Goal: Task Accomplishment & Management: Use online tool/utility

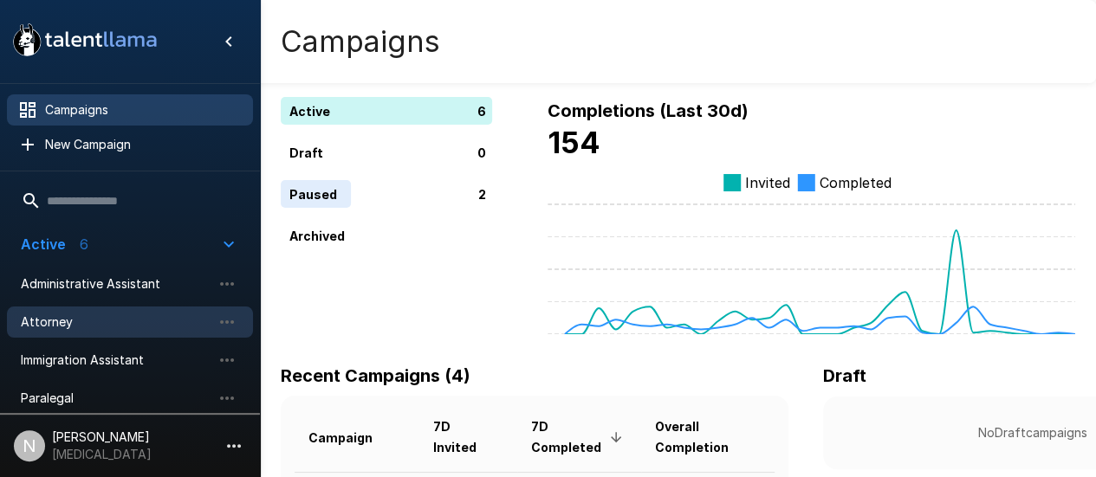
scroll to position [74, 0]
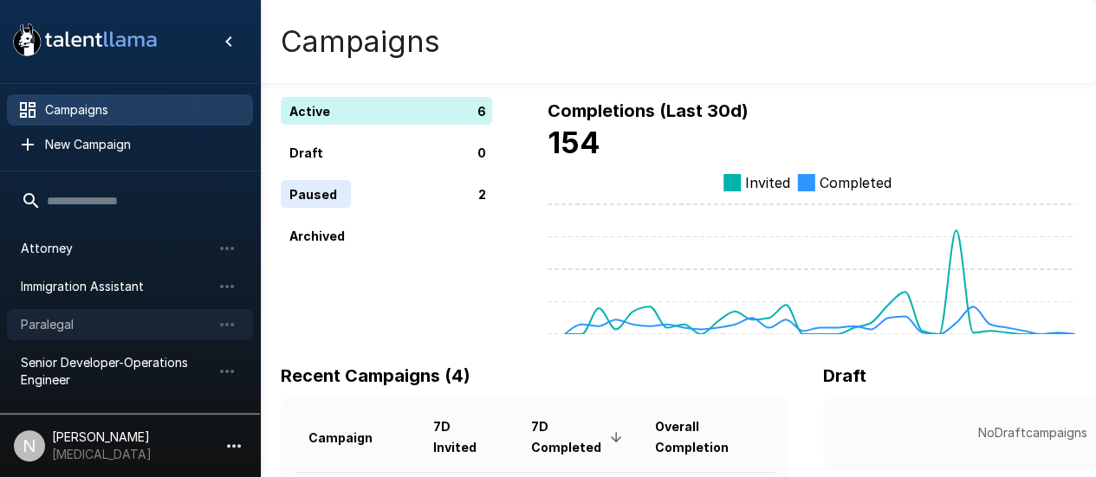
click at [49, 327] on span "Paralegal" at bounding box center [116, 324] width 191 height 17
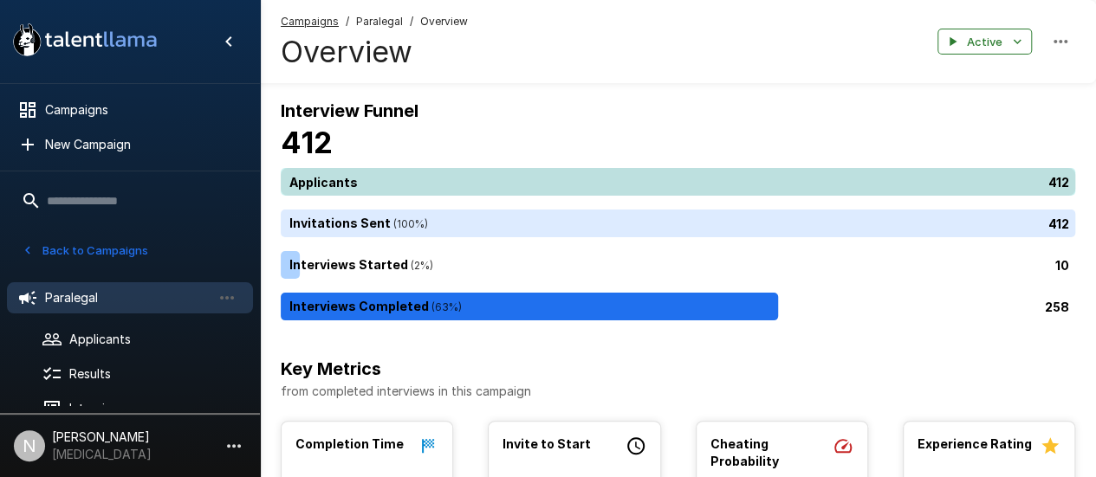
click at [347, 171] on div "412" at bounding box center [681, 182] width 801 height 28
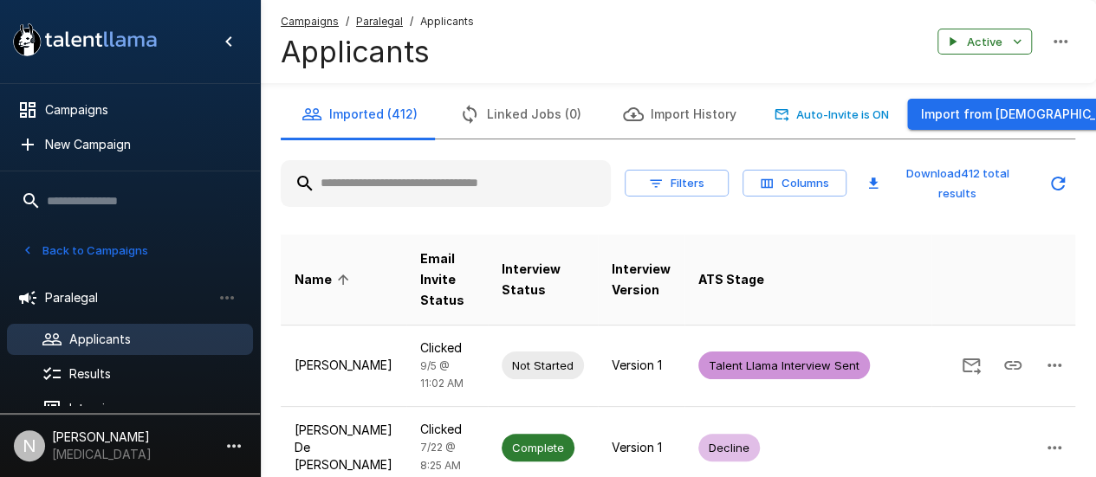
click at [387, 198] on input "text" at bounding box center [446, 183] width 330 height 31
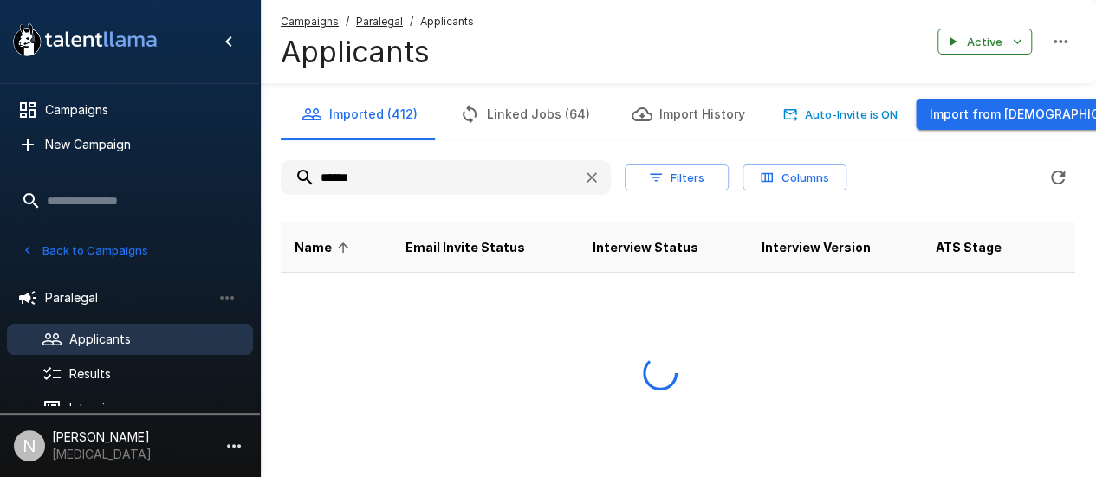
type input "******"
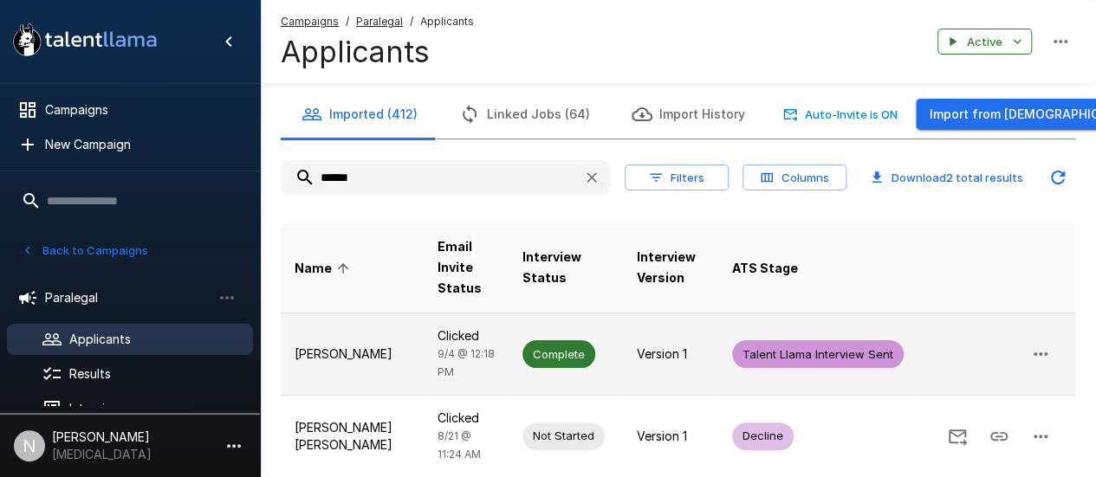
click at [330, 346] on p "Monica Juarez Velasco" at bounding box center [352, 354] width 115 height 17
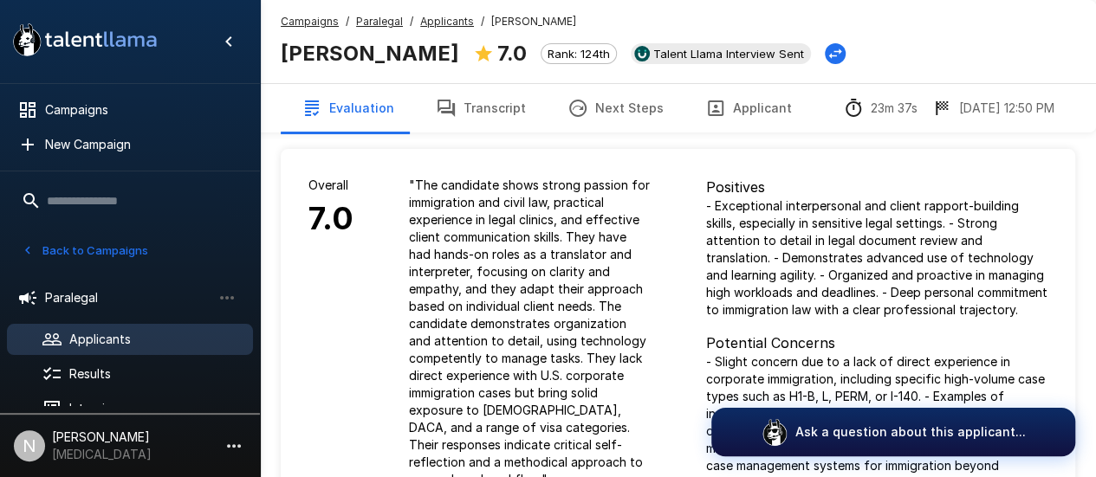
click at [461, 101] on button "Transcript" at bounding box center [481, 108] width 132 height 49
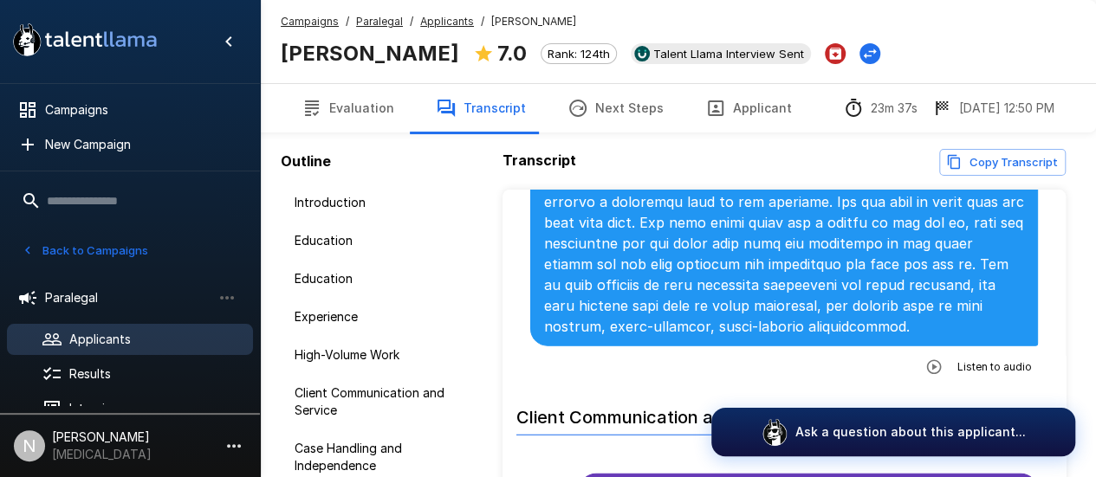
scroll to position [2255, 0]
